Goal: Task Accomplishment & Management: Complete application form

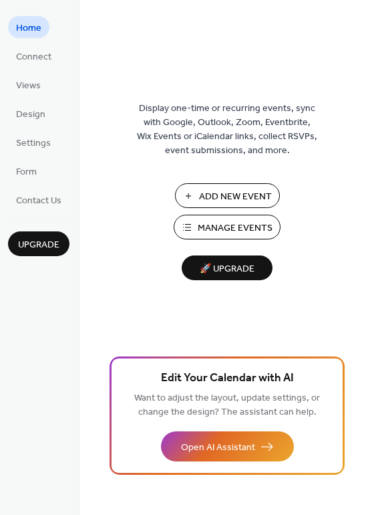
click at [234, 221] on span "Manage Events" at bounding box center [235, 228] width 75 height 14
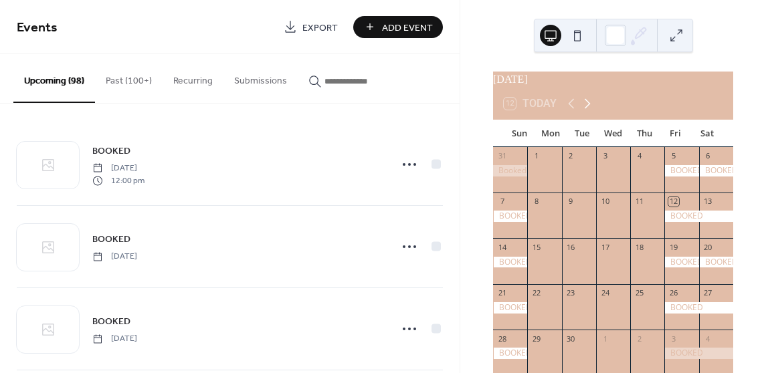
click at [581, 108] on icon at bounding box center [587, 104] width 16 height 16
click at [582, 108] on icon at bounding box center [587, 104] width 16 height 16
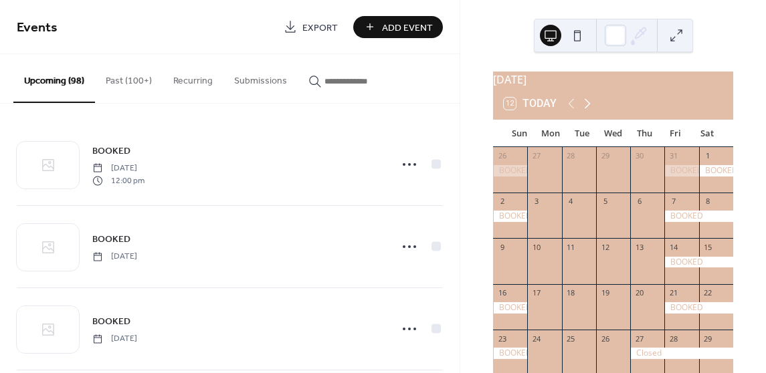
click at [582, 108] on icon at bounding box center [587, 104] width 16 height 16
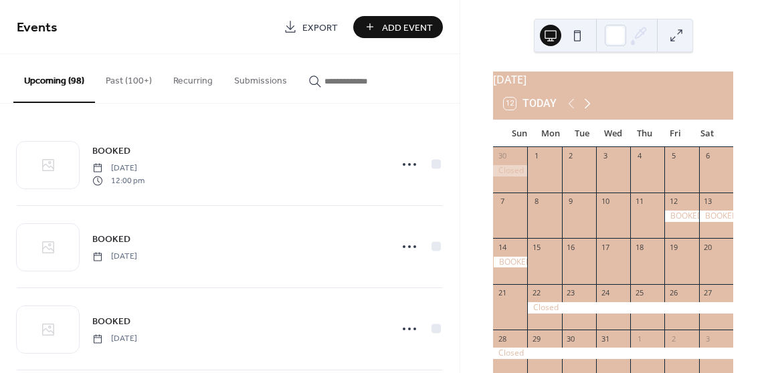
click at [582, 108] on icon at bounding box center [587, 104] width 16 height 16
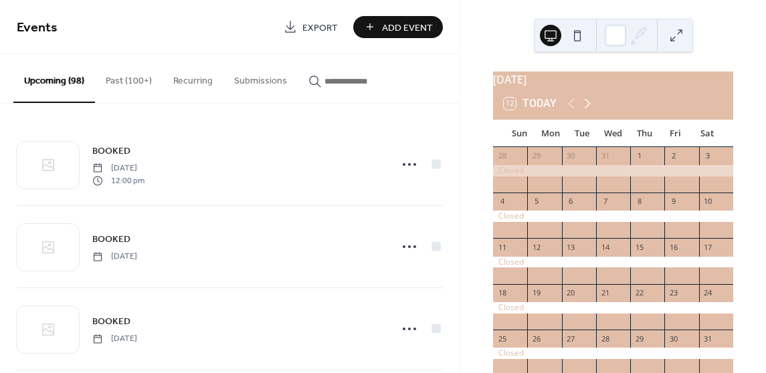
click at [582, 108] on icon at bounding box center [587, 104] width 16 height 16
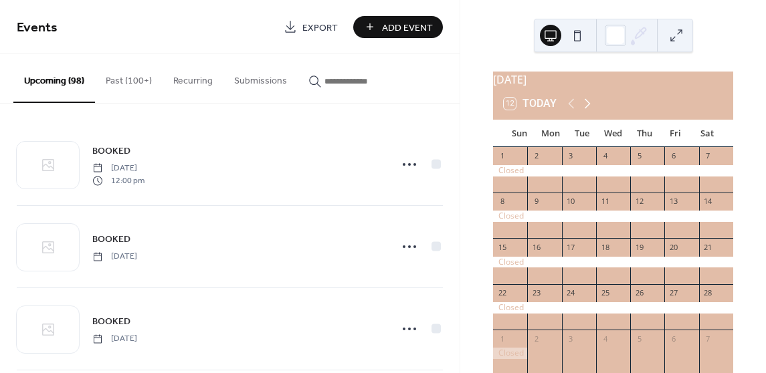
click at [582, 108] on icon at bounding box center [587, 104] width 16 height 16
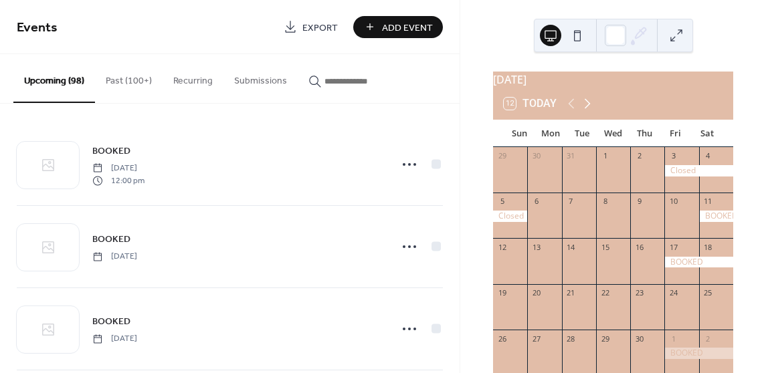
click at [582, 108] on icon at bounding box center [587, 104] width 16 height 16
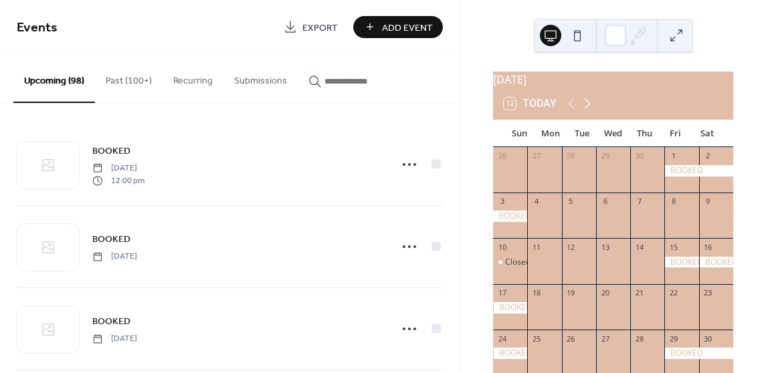
click at [582, 108] on icon at bounding box center [587, 104] width 16 height 16
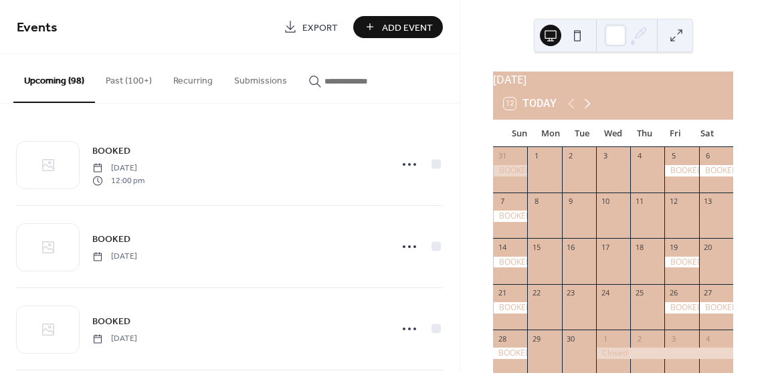
click at [582, 108] on icon at bounding box center [587, 104] width 16 height 16
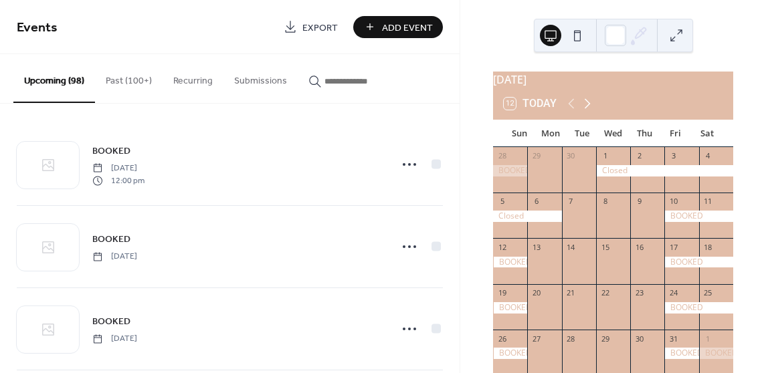
click at [582, 109] on icon at bounding box center [587, 104] width 16 height 16
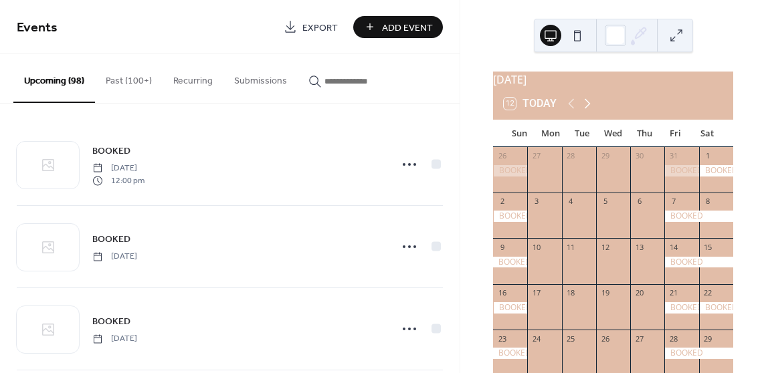
click at [582, 109] on icon at bounding box center [587, 104] width 16 height 16
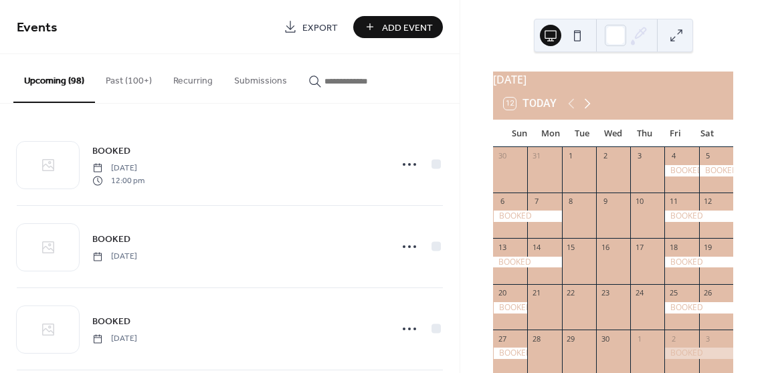
click at [582, 108] on icon at bounding box center [587, 104] width 16 height 16
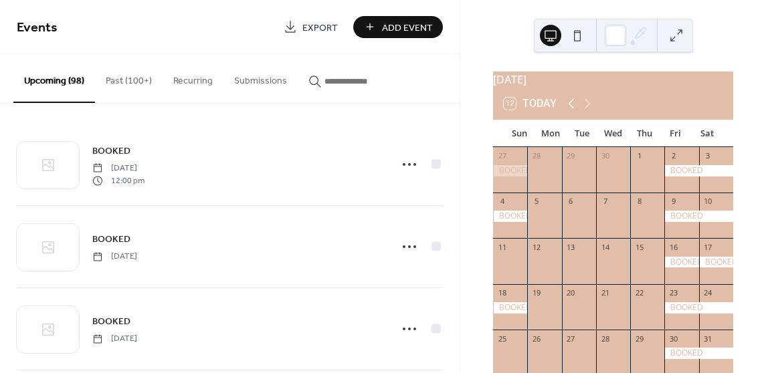
click at [576, 112] on icon at bounding box center [571, 104] width 16 height 16
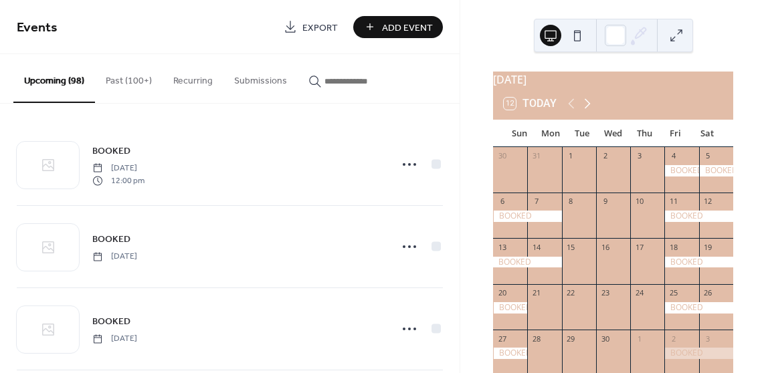
click at [591, 112] on icon at bounding box center [587, 104] width 16 height 16
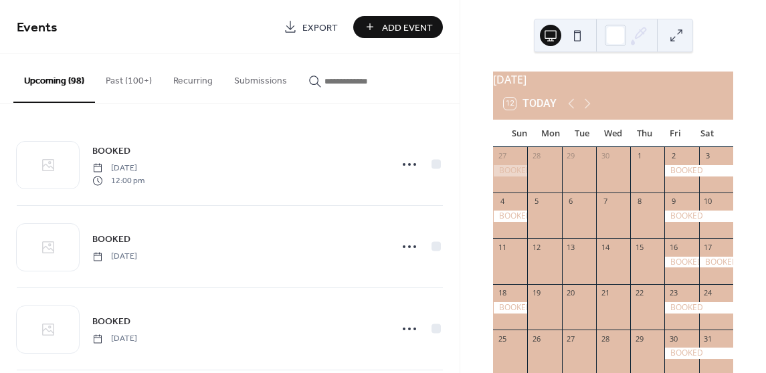
click at [671, 222] on div at bounding box center [698, 216] width 69 height 11
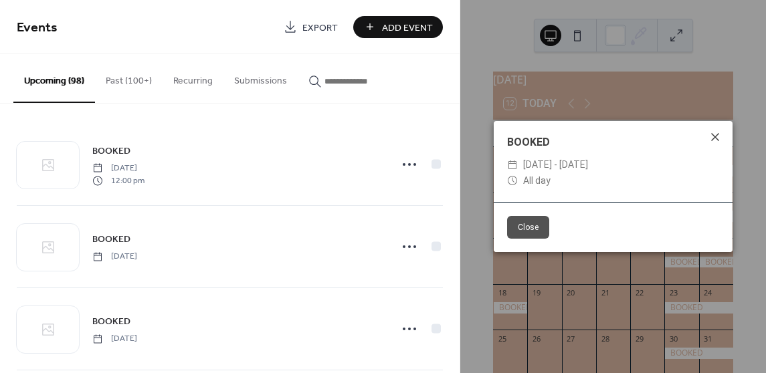
click at [715, 138] on icon at bounding box center [715, 137] width 16 height 16
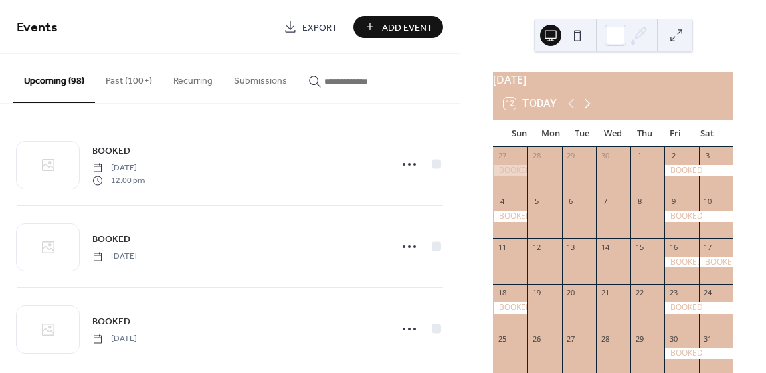
click at [588, 112] on icon at bounding box center [587, 104] width 16 height 16
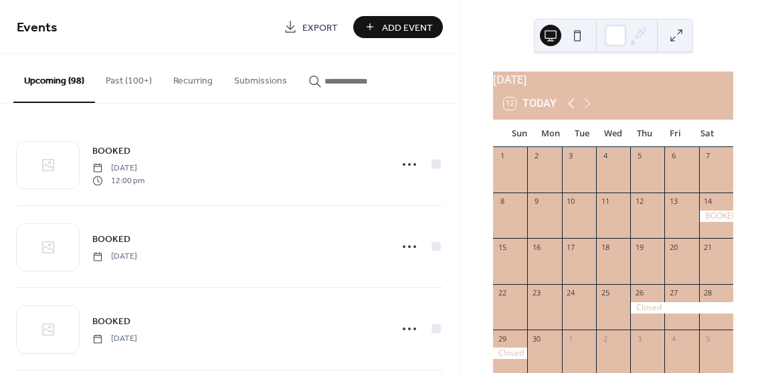
click at [566, 112] on icon at bounding box center [571, 104] width 16 height 16
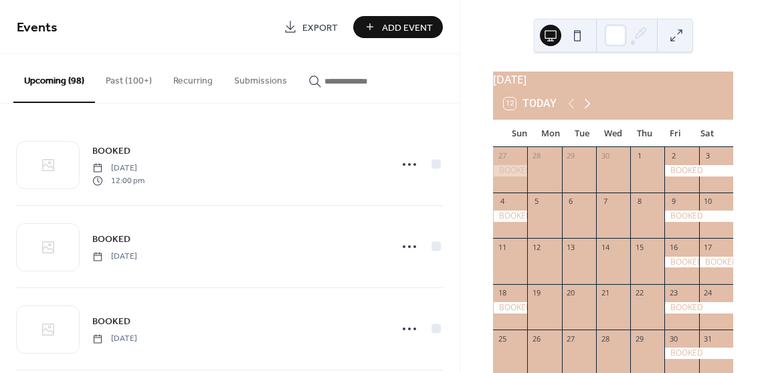
click at [584, 111] on icon at bounding box center [587, 104] width 16 height 16
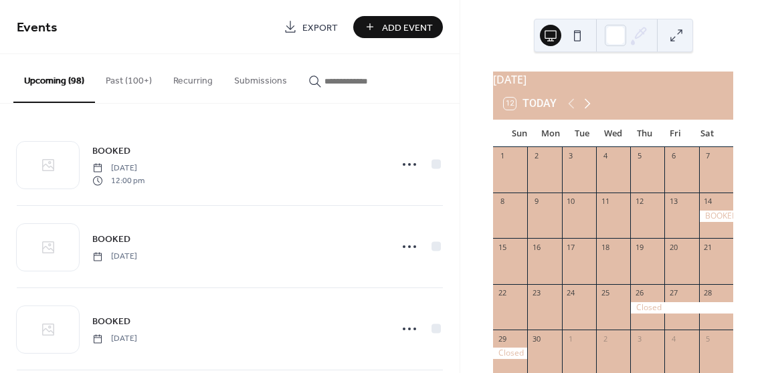
click at [585, 111] on icon at bounding box center [587, 104] width 16 height 16
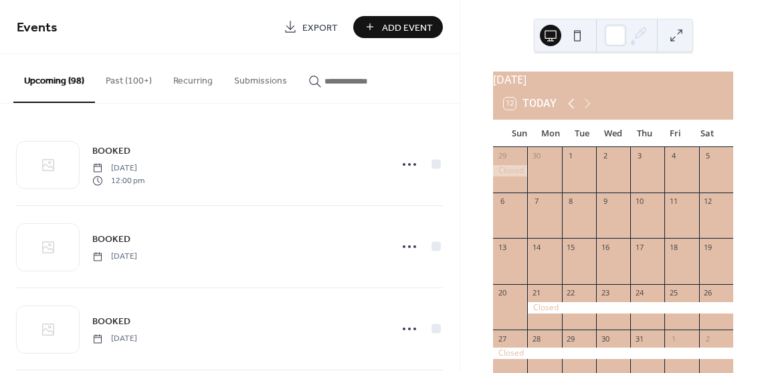
click at [569, 106] on icon at bounding box center [571, 104] width 16 height 16
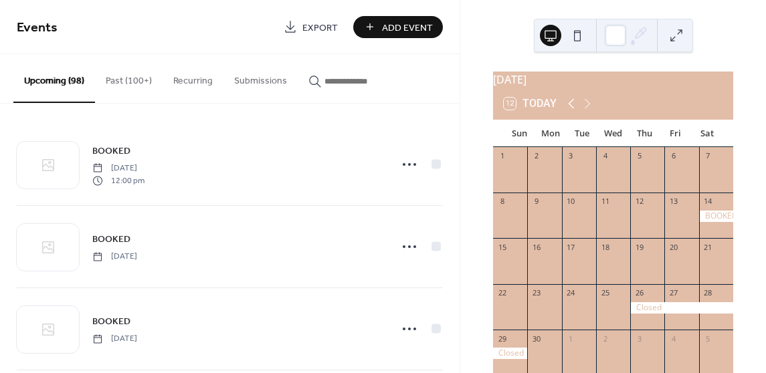
click at [569, 106] on icon at bounding box center [571, 104] width 16 height 16
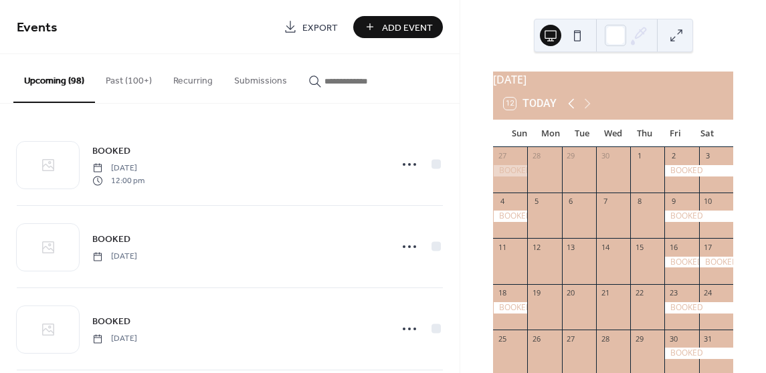
click at [568, 112] on icon at bounding box center [571, 104] width 16 height 16
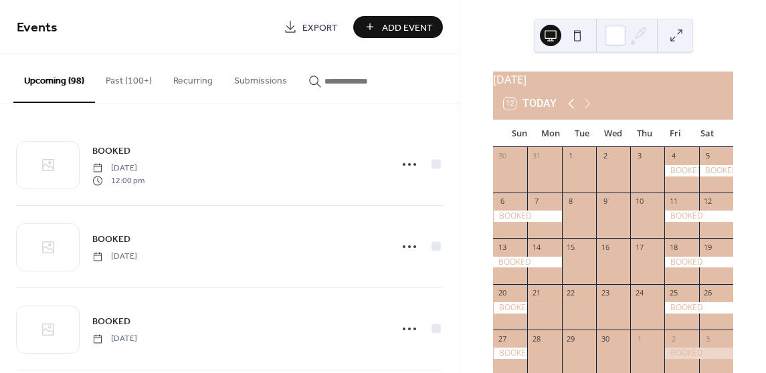
click at [570, 110] on icon at bounding box center [571, 104] width 16 height 16
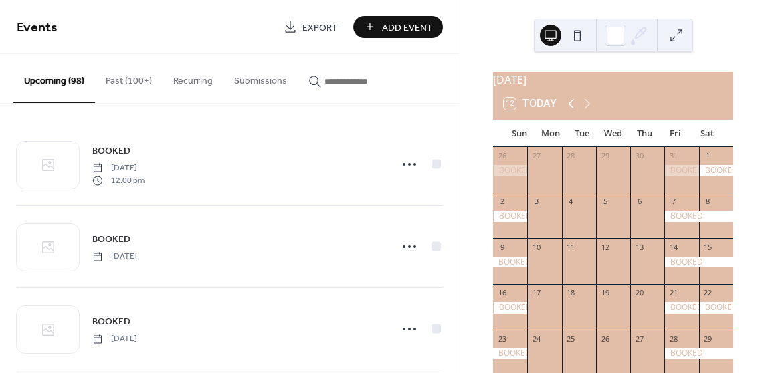
click at [571, 110] on icon at bounding box center [571, 104] width 16 height 16
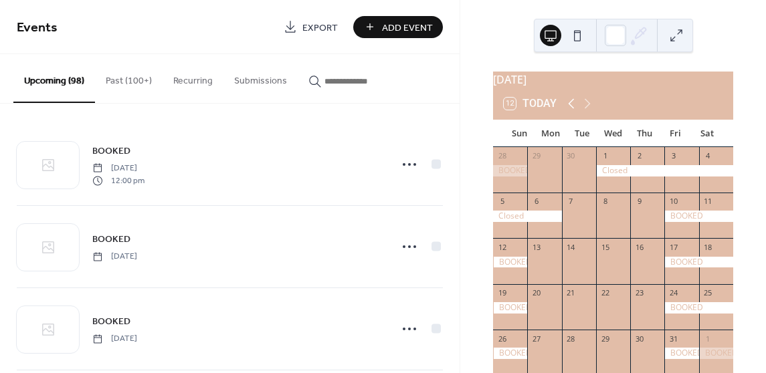
click at [574, 108] on icon at bounding box center [571, 104] width 16 height 16
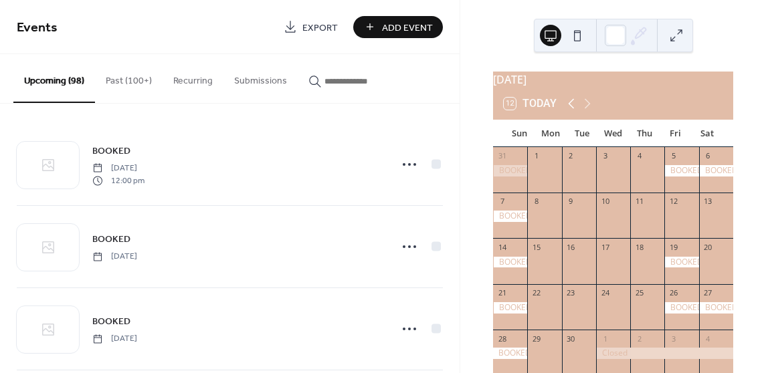
click at [574, 108] on icon at bounding box center [571, 104] width 16 height 16
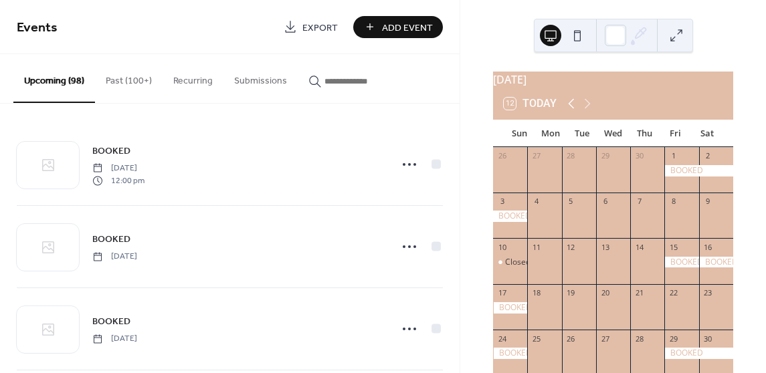
click at [574, 108] on icon at bounding box center [571, 104] width 16 height 16
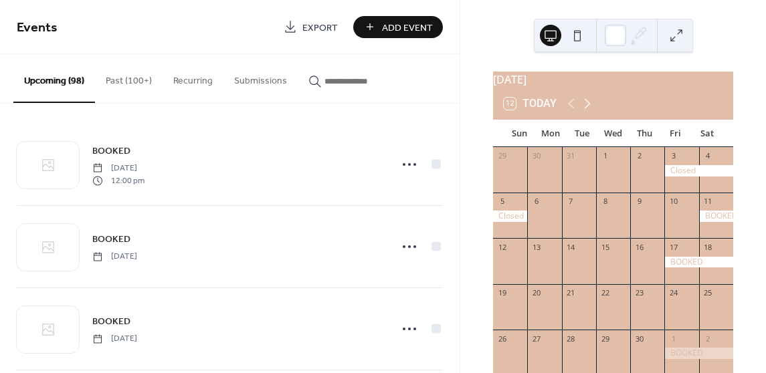
click at [588, 110] on icon at bounding box center [587, 104] width 16 height 16
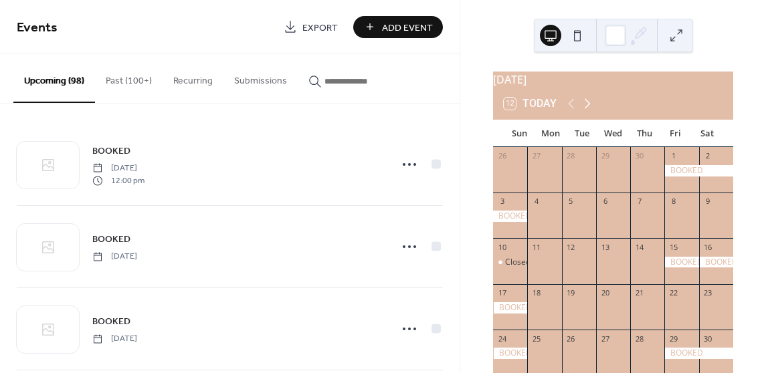
click at [582, 108] on icon at bounding box center [587, 104] width 16 height 16
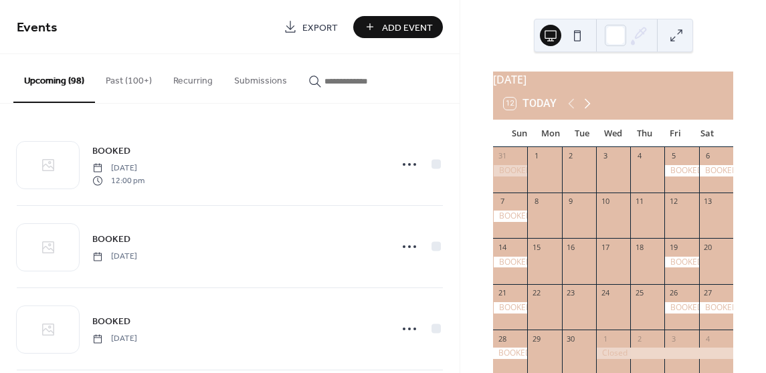
click at [586, 109] on icon at bounding box center [587, 104] width 6 height 10
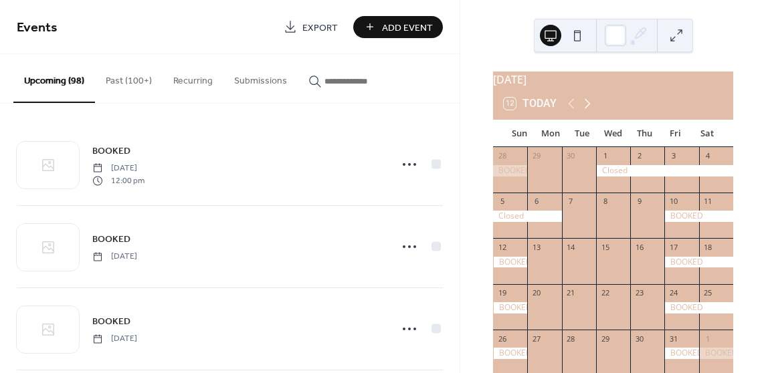
click at [585, 109] on icon at bounding box center [587, 104] width 16 height 16
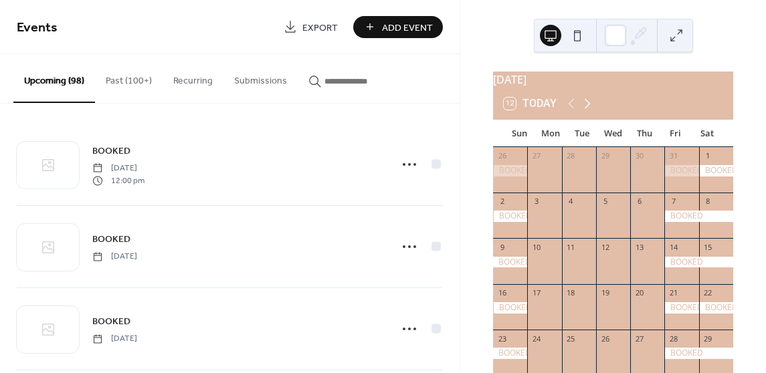
click at [587, 112] on icon at bounding box center [587, 104] width 16 height 16
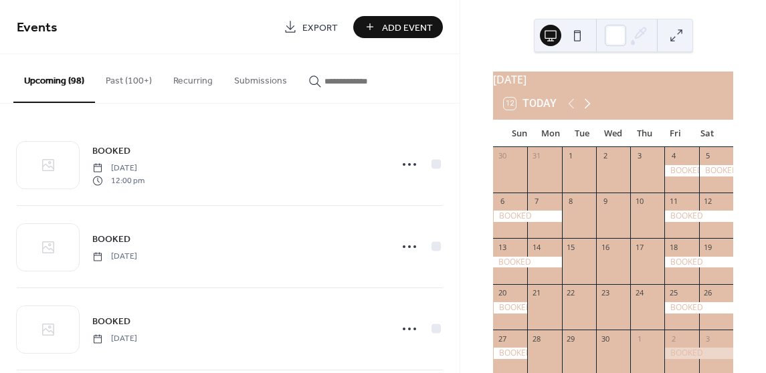
click at [588, 109] on icon at bounding box center [587, 104] width 6 height 10
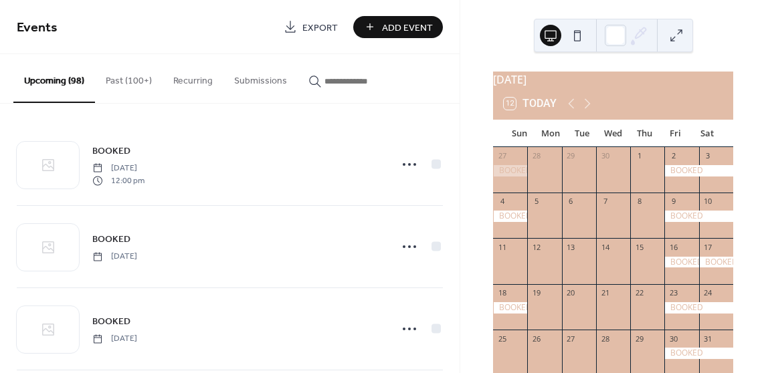
click at [399, 28] on span "Add Event" at bounding box center [407, 28] width 51 height 14
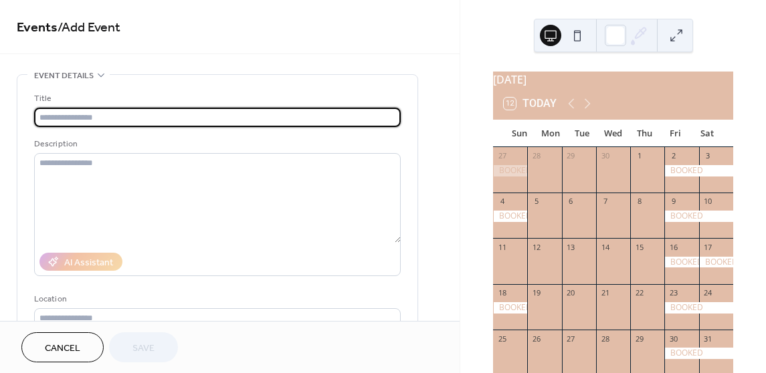
click at [196, 118] on input "text" at bounding box center [217, 117] width 366 height 19
click at [198, 116] on input "text" at bounding box center [217, 117] width 366 height 19
type input "******"
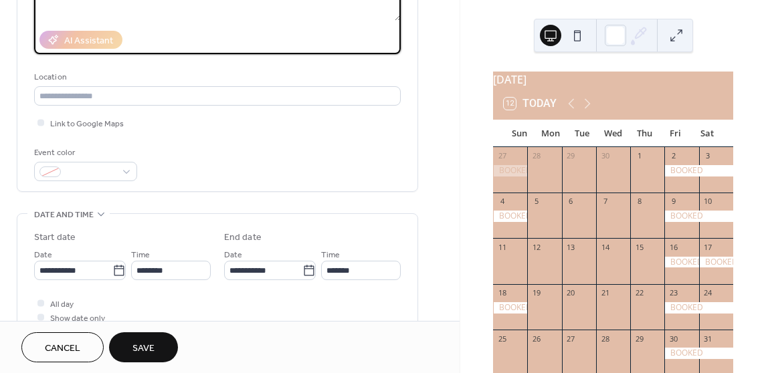
scroll to position [267, 0]
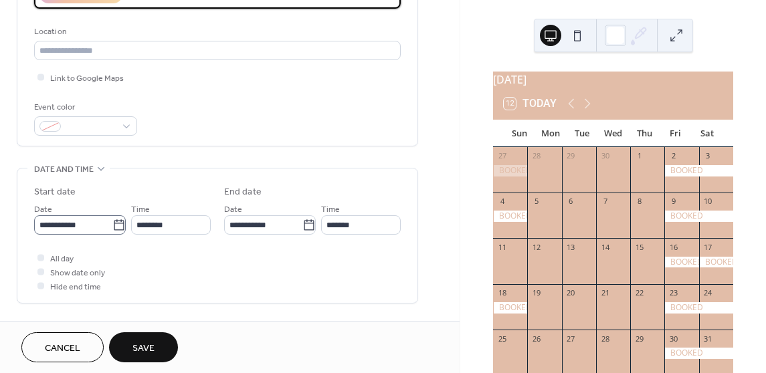
click at [117, 223] on icon at bounding box center [118, 225] width 13 height 13
click at [112, 223] on input "**********" at bounding box center [73, 224] width 78 height 19
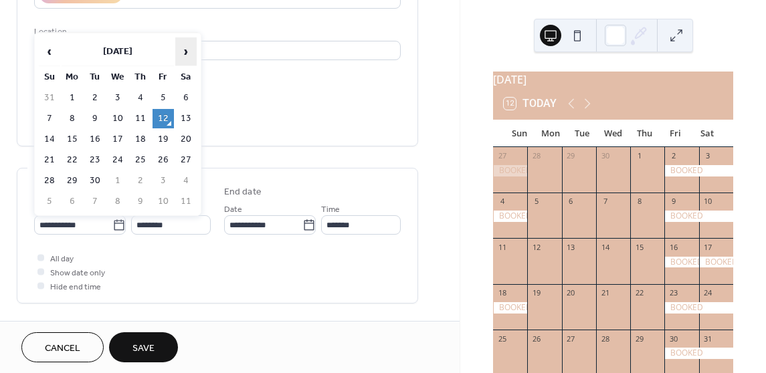
click at [189, 50] on span "›" at bounding box center [186, 51] width 20 height 27
click at [189, 49] on span "›" at bounding box center [186, 51] width 20 height 27
click at [189, 51] on span "›" at bounding box center [186, 51] width 20 height 27
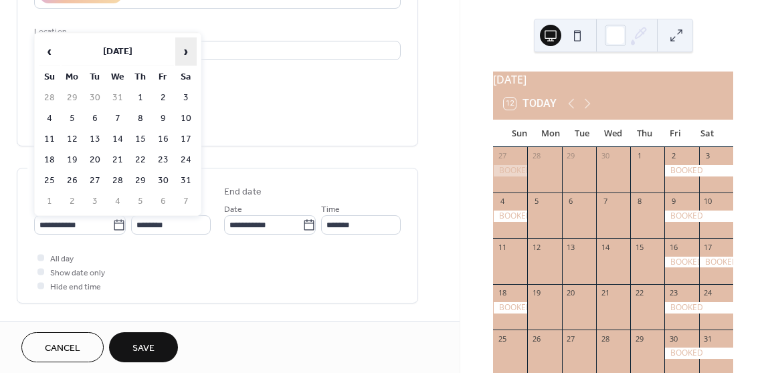
click at [189, 53] on span "›" at bounding box center [186, 51] width 20 height 27
click at [189, 55] on span "›" at bounding box center [186, 51] width 20 height 27
click at [190, 57] on span "›" at bounding box center [186, 51] width 20 height 27
click at [190, 56] on span "›" at bounding box center [186, 51] width 20 height 27
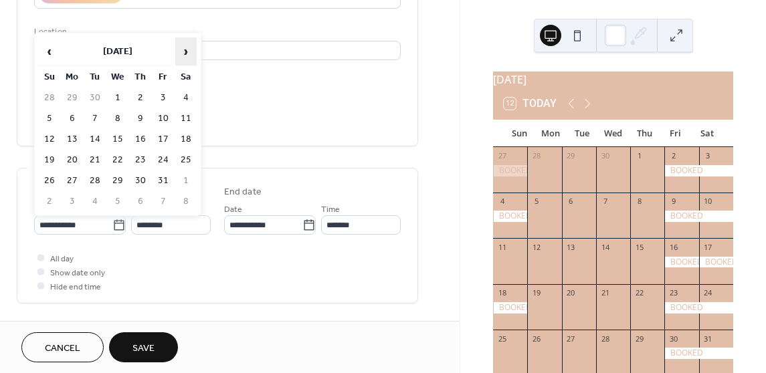
click at [191, 55] on span "›" at bounding box center [186, 51] width 20 height 27
click at [192, 55] on span "›" at bounding box center [186, 51] width 20 height 27
click at [193, 56] on span "›" at bounding box center [186, 51] width 20 height 27
click at [49, 53] on span "‹" at bounding box center [49, 51] width 20 height 27
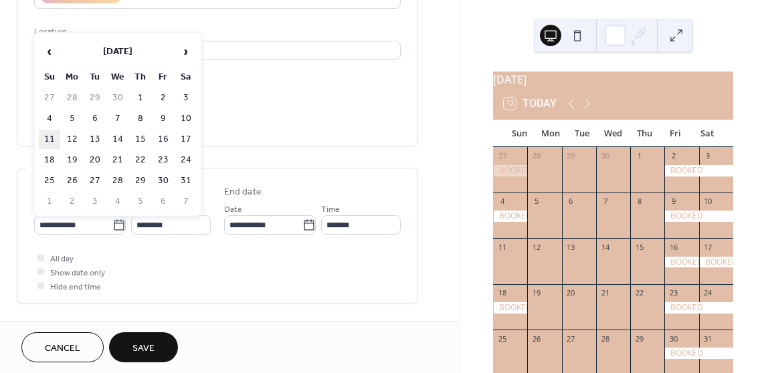
click at [49, 138] on td "11" at bounding box center [49, 139] width 21 height 19
type input "**********"
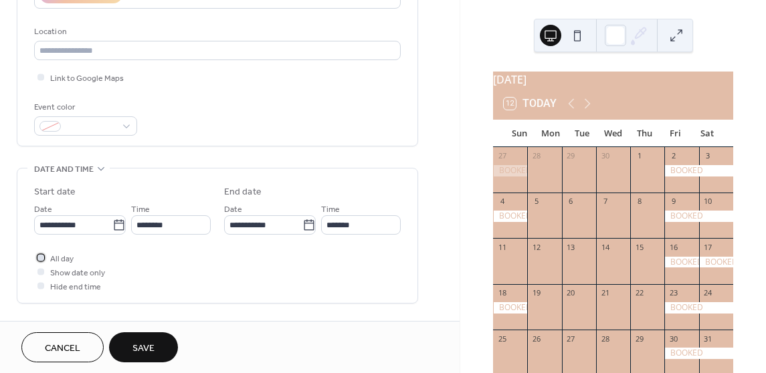
click at [39, 257] on div at bounding box center [40, 257] width 7 height 7
click at [162, 344] on button "Save" at bounding box center [143, 347] width 69 height 30
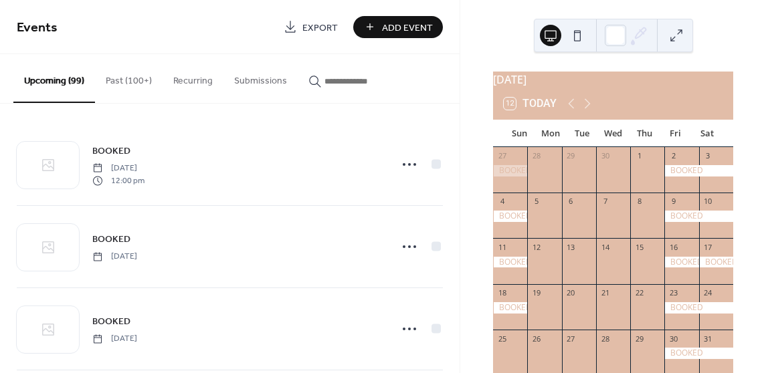
click at [671, 247] on div "16" at bounding box center [681, 247] width 34 height 18
click at [590, 106] on icon at bounding box center [587, 104] width 16 height 16
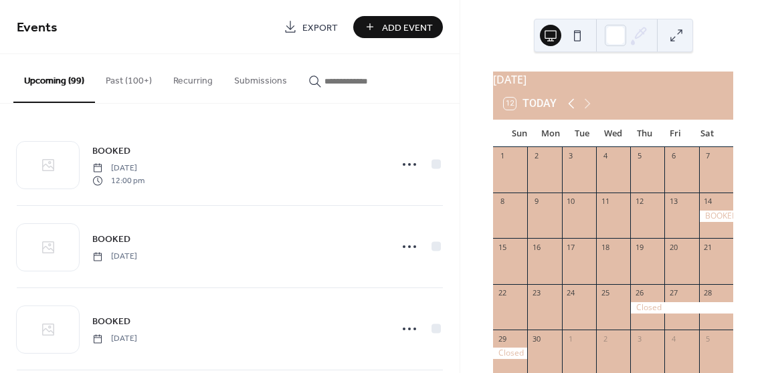
click at [568, 112] on icon at bounding box center [571, 104] width 16 height 16
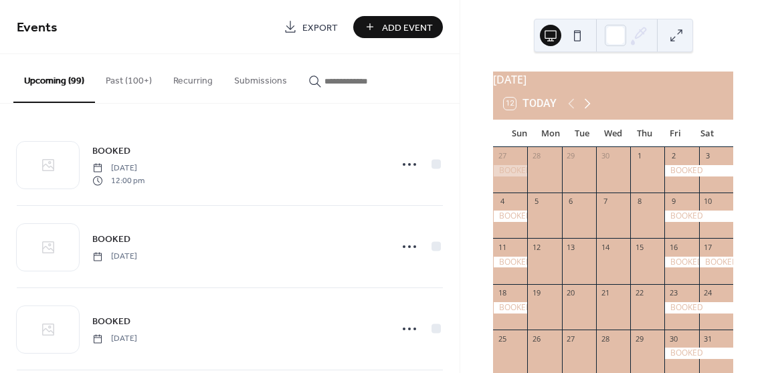
click at [588, 108] on icon at bounding box center [587, 104] width 16 height 16
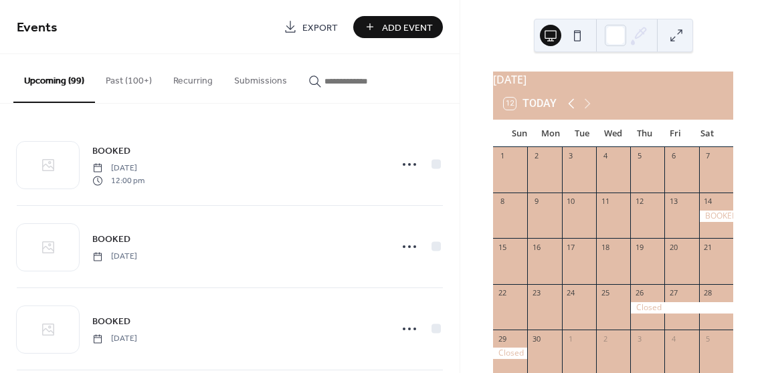
click at [570, 111] on icon at bounding box center [571, 104] width 16 height 16
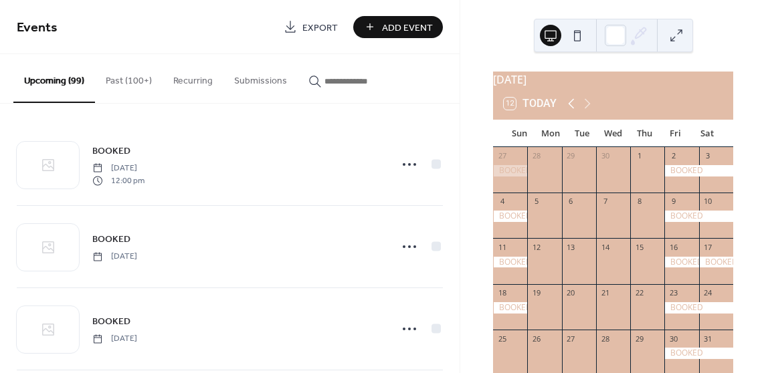
click at [570, 111] on icon at bounding box center [571, 104] width 16 height 16
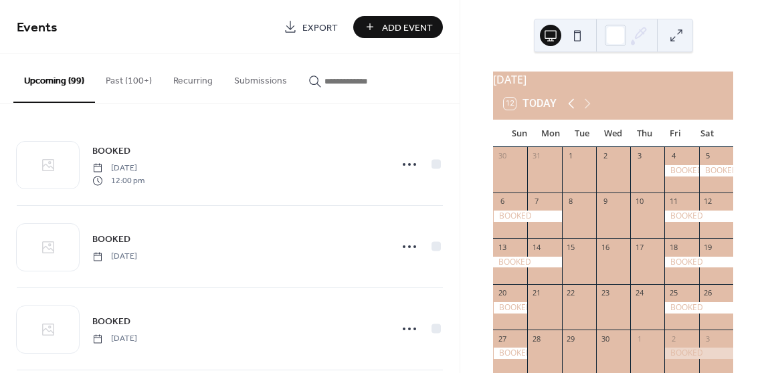
click at [570, 111] on icon at bounding box center [571, 104] width 16 height 16
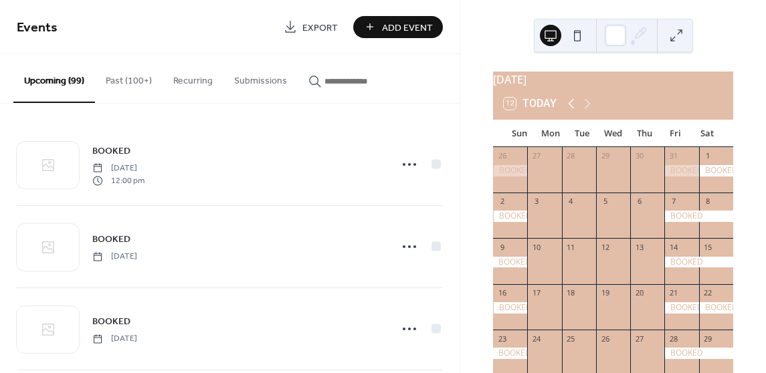
click at [569, 111] on icon at bounding box center [571, 104] width 16 height 16
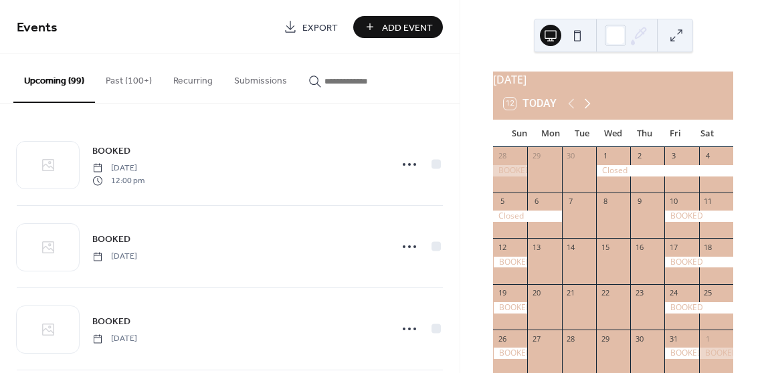
click at [585, 112] on icon at bounding box center [587, 104] width 16 height 16
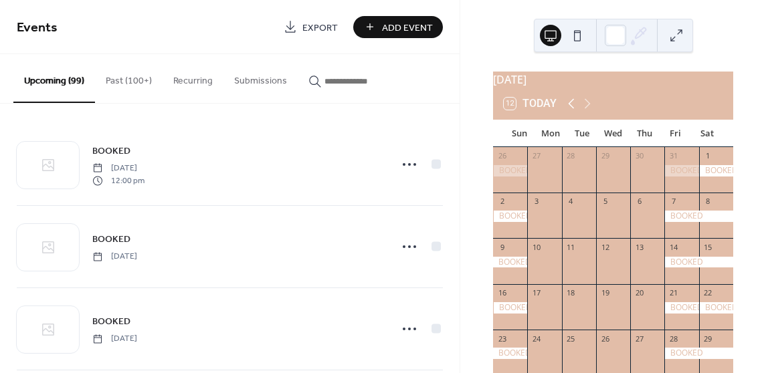
click at [569, 112] on icon at bounding box center [571, 104] width 16 height 16
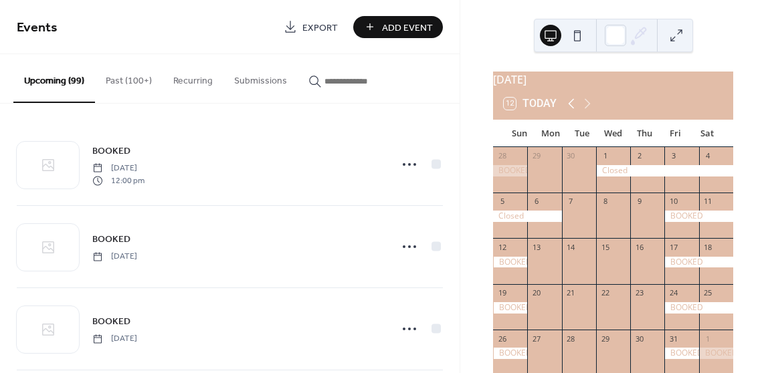
click at [570, 110] on icon at bounding box center [571, 104] width 16 height 16
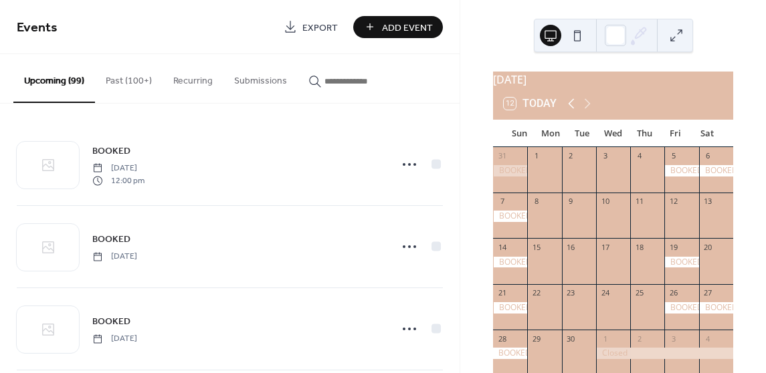
click at [570, 110] on icon at bounding box center [571, 104] width 16 height 16
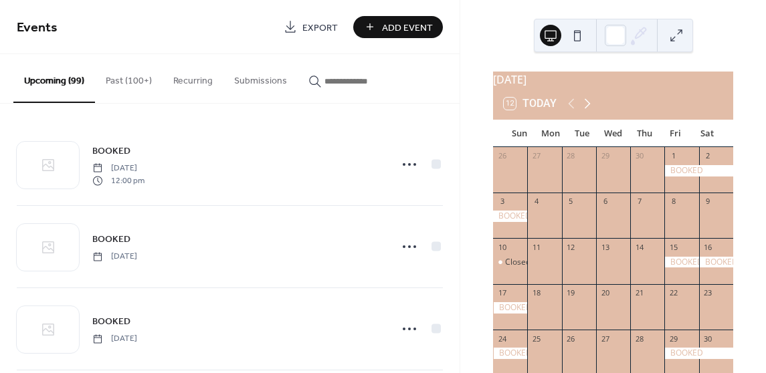
click at [584, 110] on icon at bounding box center [587, 104] width 16 height 16
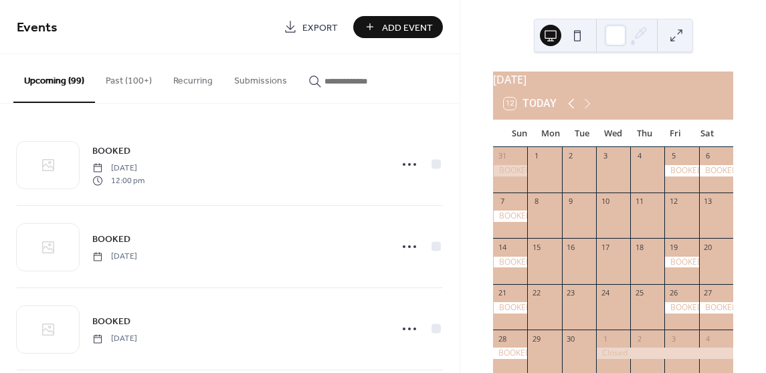
click at [574, 112] on icon at bounding box center [571, 104] width 16 height 16
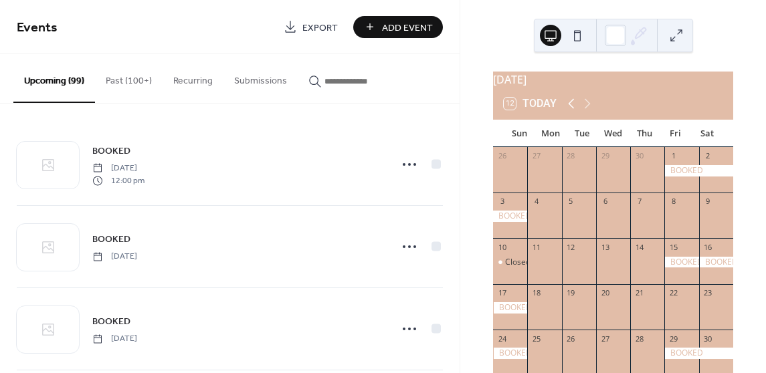
click at [572, 112] on icon at bounding box center [571, 104] width 16 height 16
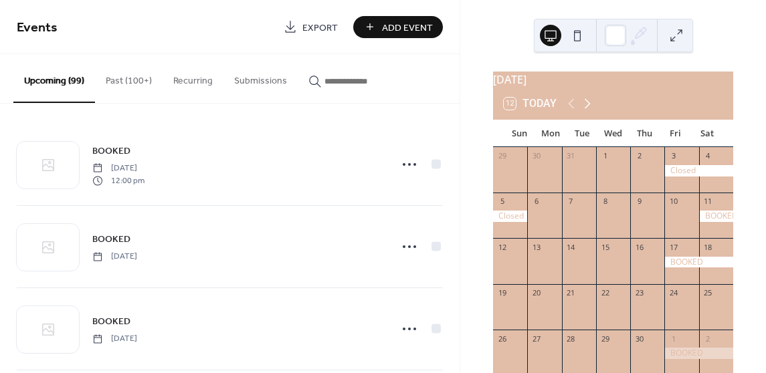
click at [589, 112] on icon at bounding box center [587, 104] width 16 height 16
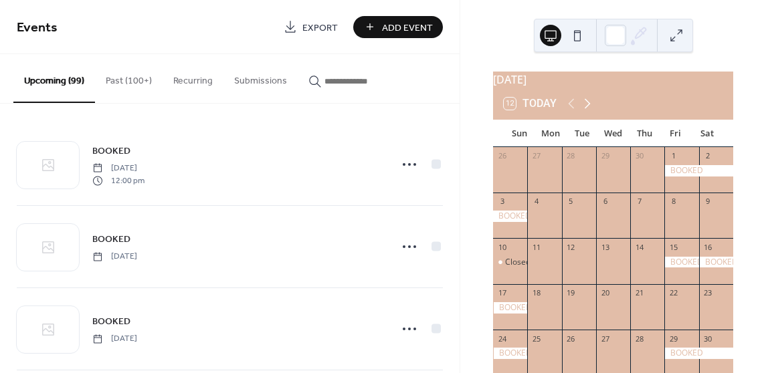
click at [589, 112] on icon at bounding box center [587, 104] width 16 height 16
